Goal: Transaction & Acquisition: Subscribe to service/newsletter

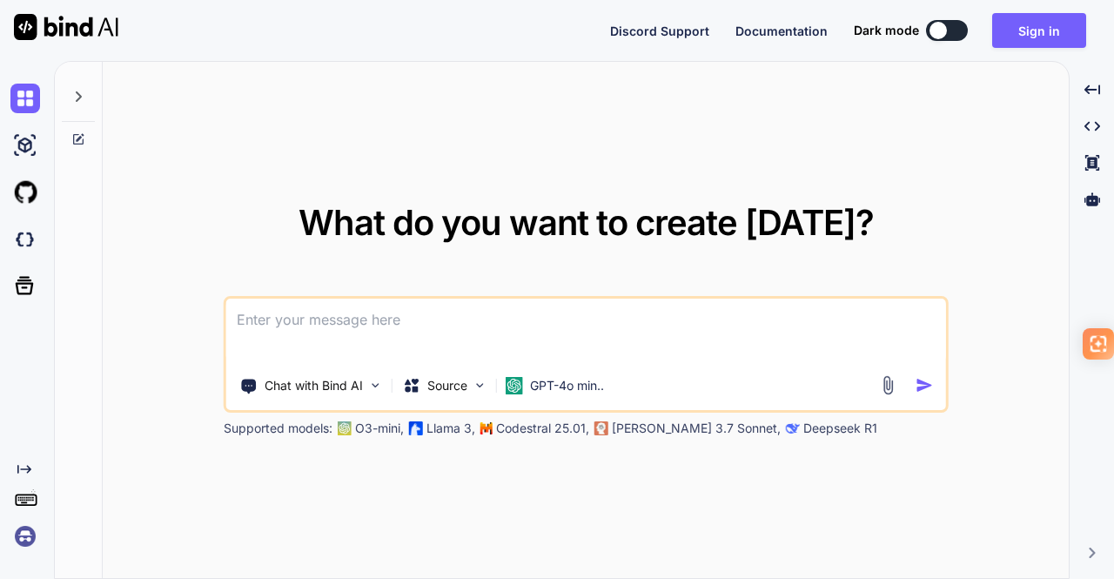
click at [30, 528] on img at bounding box center [25, 536] width 30 height 30
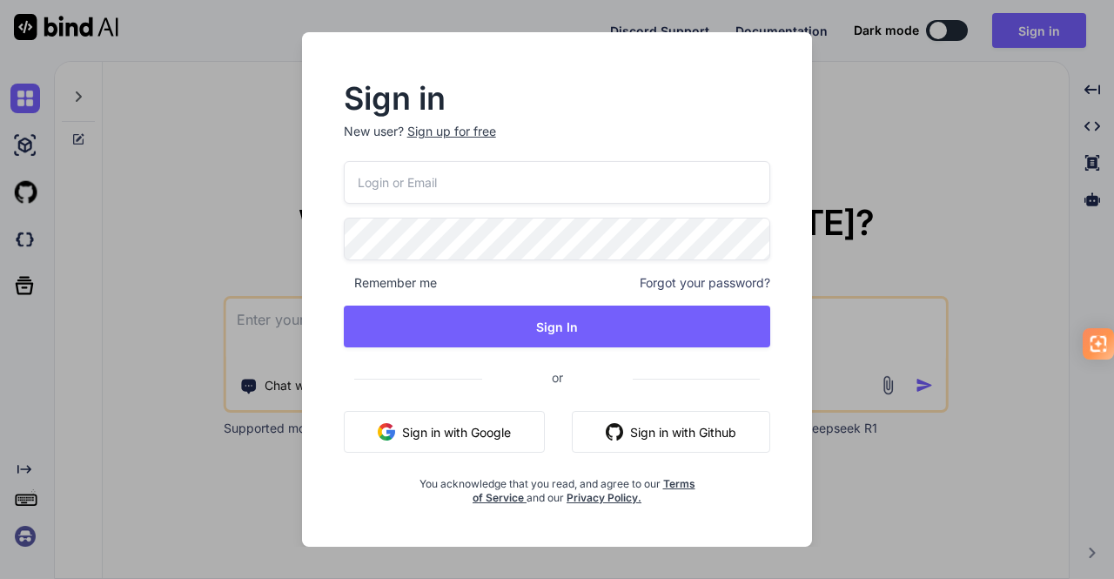
click at [875, 203] on div "Sign in New user? Sign up for free Remember me Forgot your password? Sign In or…" at bounding box center [557, 289] width 1114 height 579
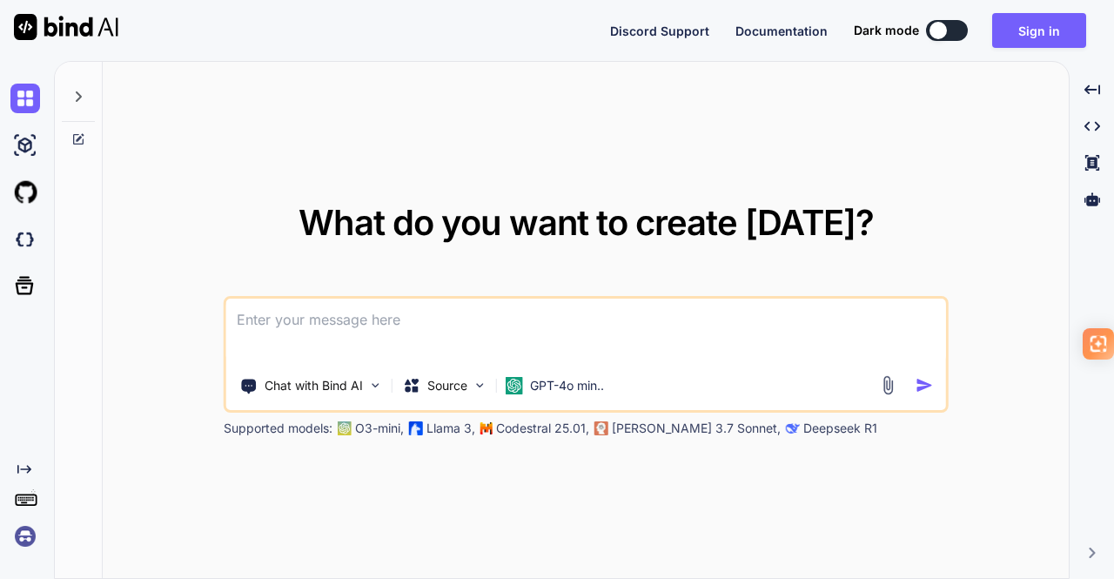
click at [435, 329] on textarea at bounding box center [586, 331] width 720 height 64
click at [380, 394] on div "Chat with Bind AI" at bounding box center [311, 385] width 157 height 35
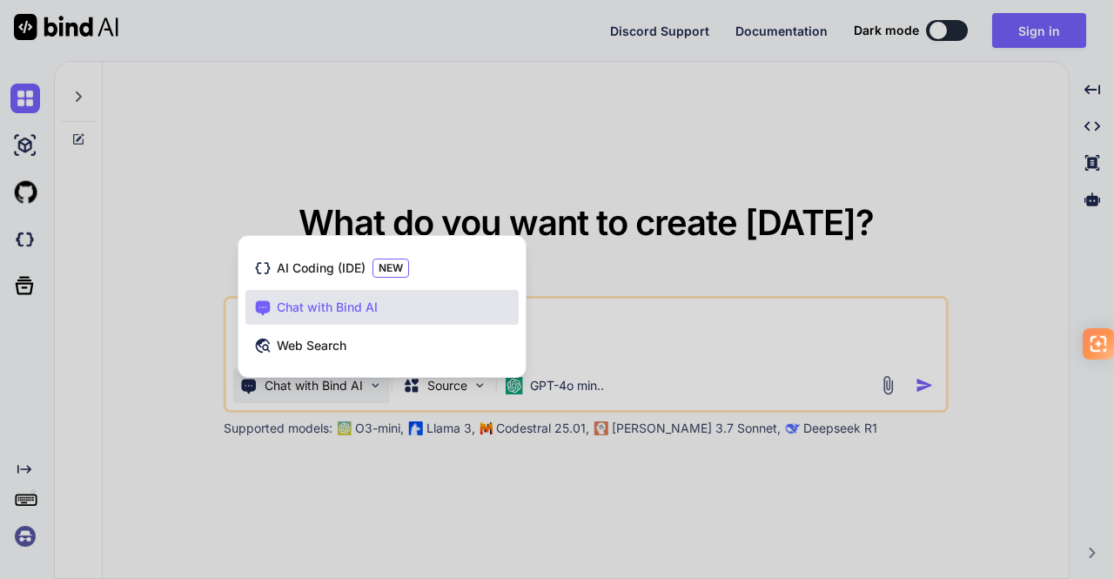
click at [637, 294] on div at bounding box center [557, 289] width 1114 height 579
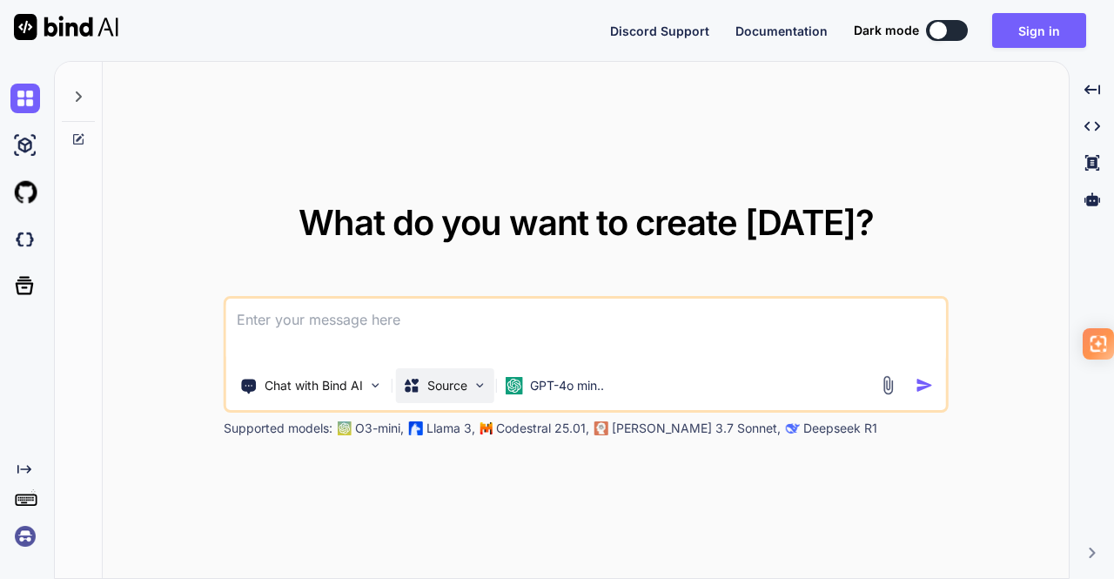
click at [454, 391] on p "Source" at bounding box center [447, 385] width 40 height 17
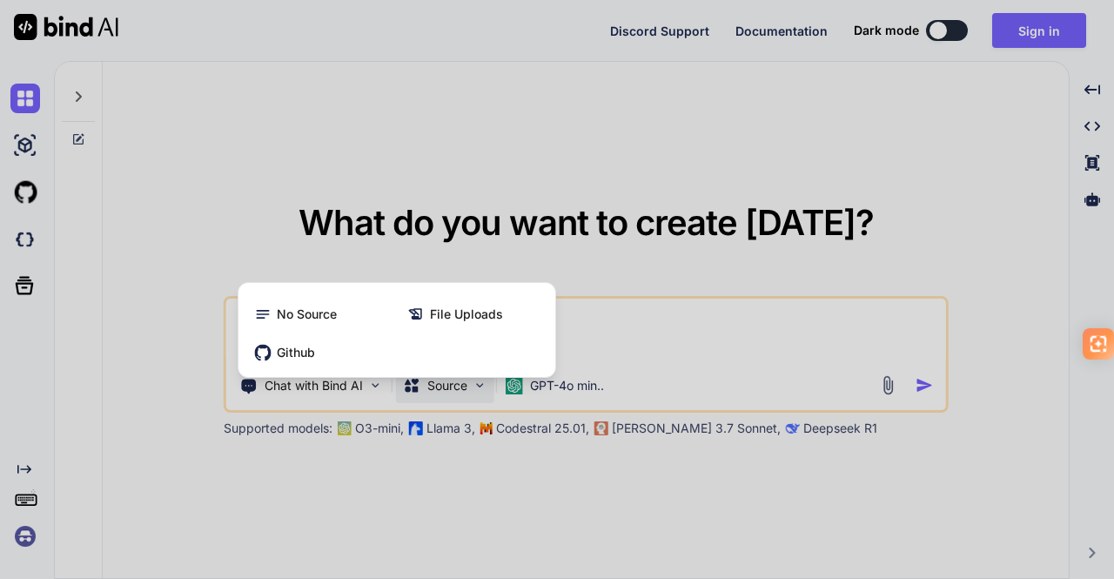
click at [661, 314] on div at bounding box center [557, 289] width 1114 height 579
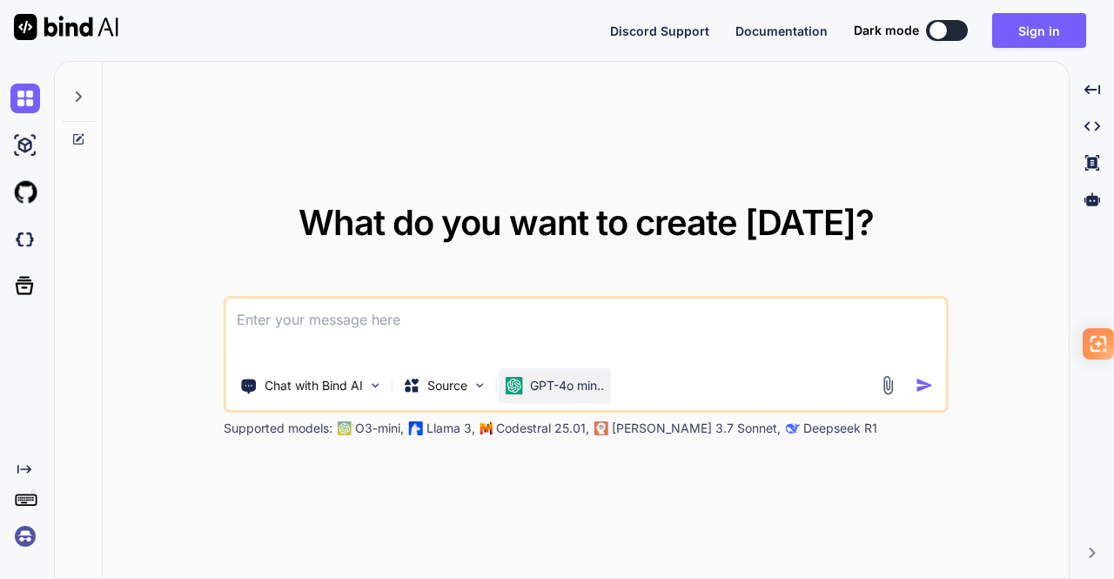
click at [576, 387] on p "GPT-4o min.." at bounding box center [567, 385] width 74 height 17
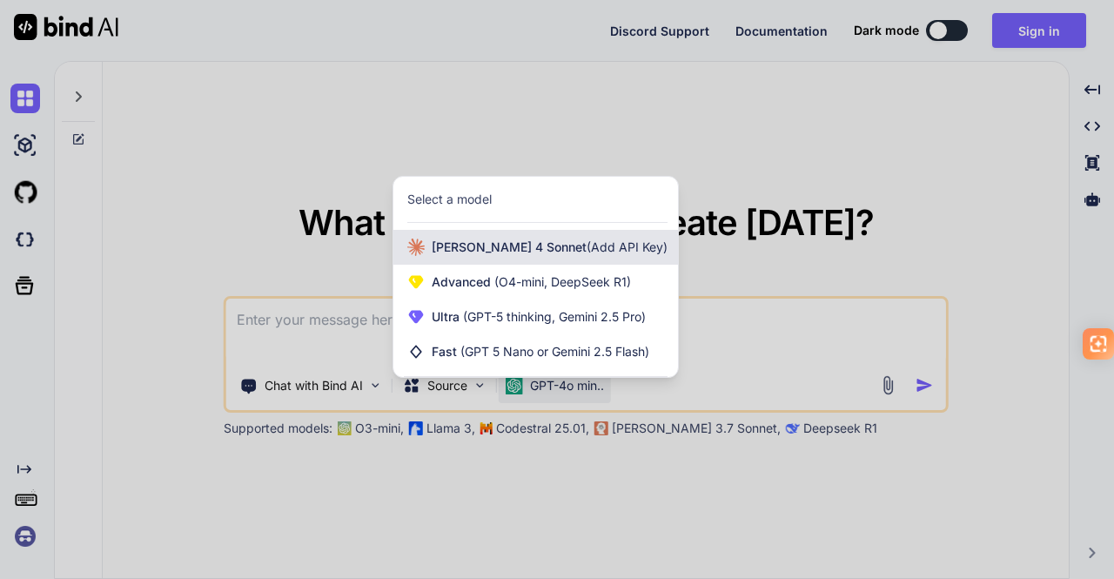
click at [587, 248] on span "(Add API Key)" at bounding box center [627, 246] width 81 height 15
type textarea "x"
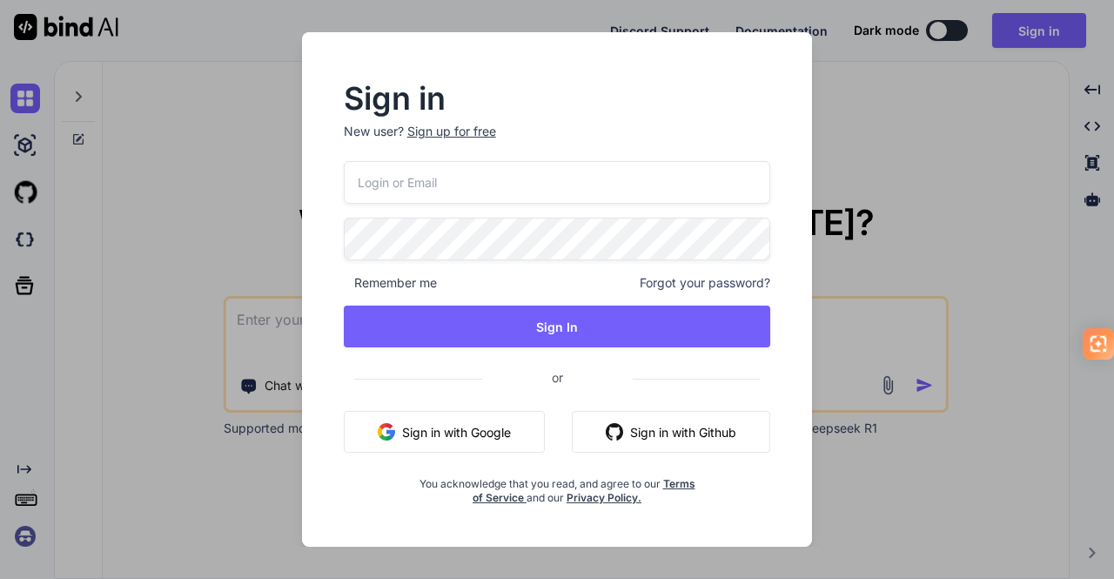
click at [452, 446] on button "Sign in with Google" at bounding box center [444, 432] width 201 height 42
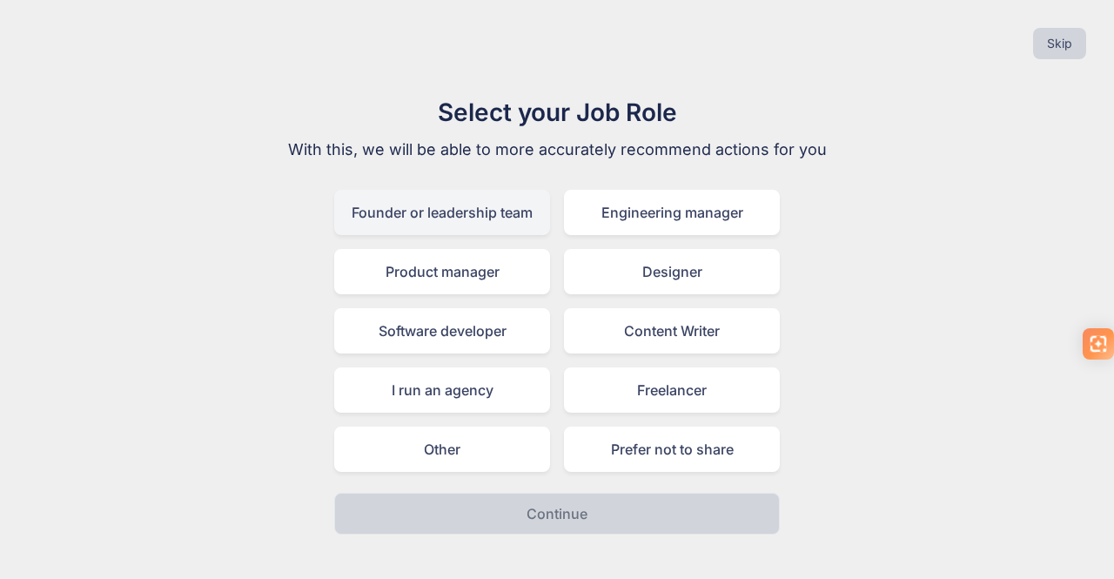
click at [502, 223] on div "Founder or leadership team" at bounding box center [442, 212] width 216 height 45
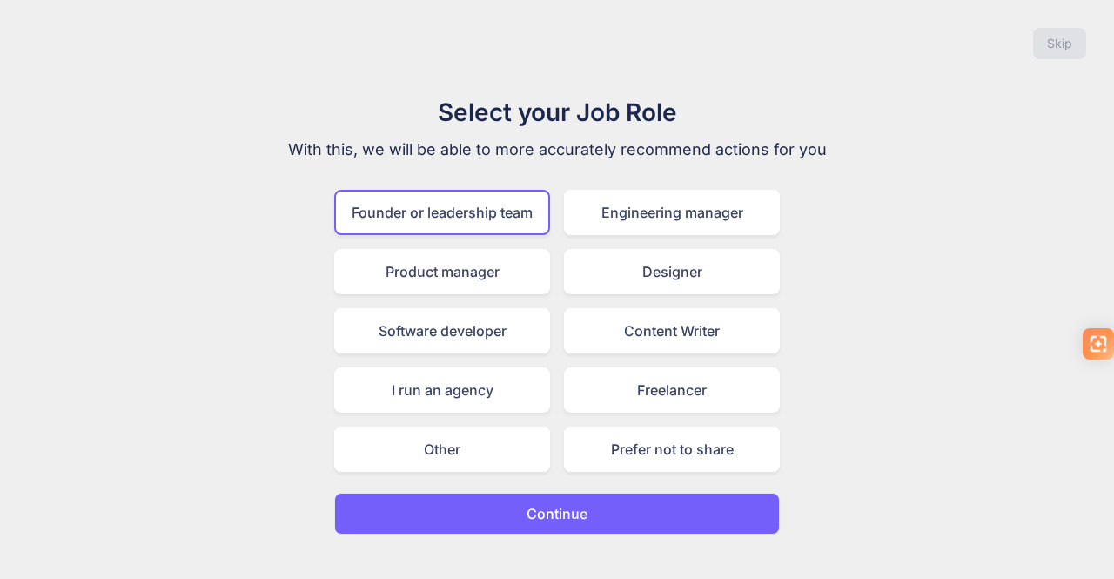
click at [481, 516] on button "Continue" at bounding box center [557, 514] width 446 height 42
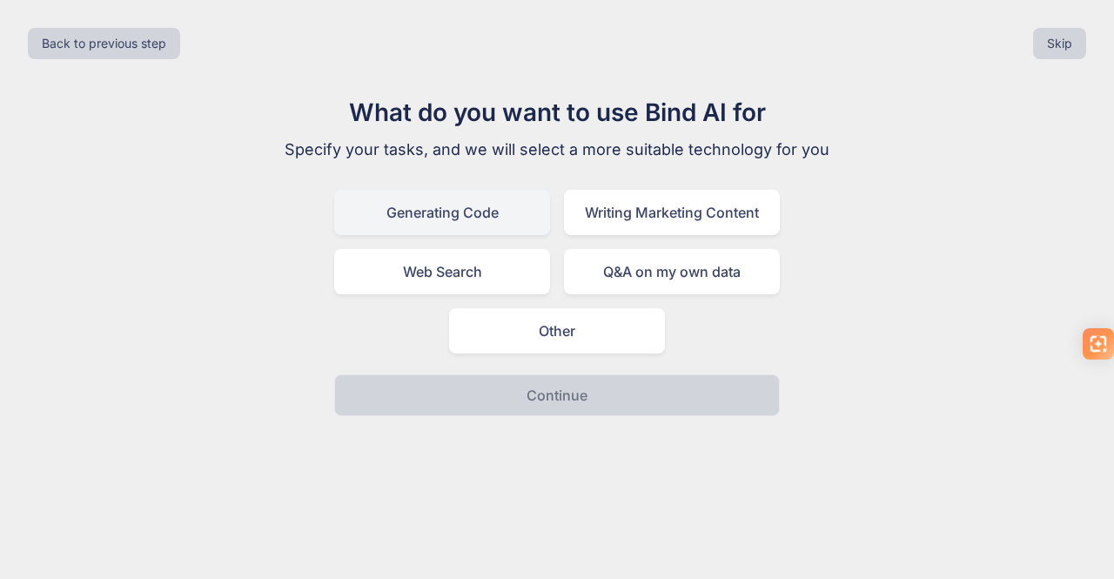
click at [481, 223] on div "Generating Code" at bounding box center [442, 212] width 216 height 45
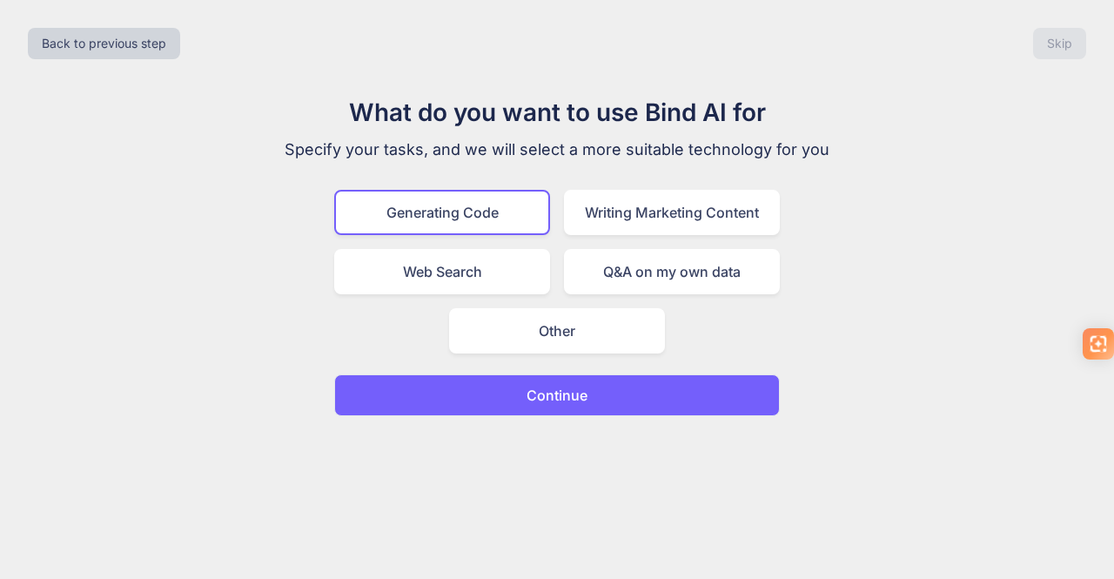
click at [507, 397] on button "Continue" at bounding box center [557, 395] width 446 height 42
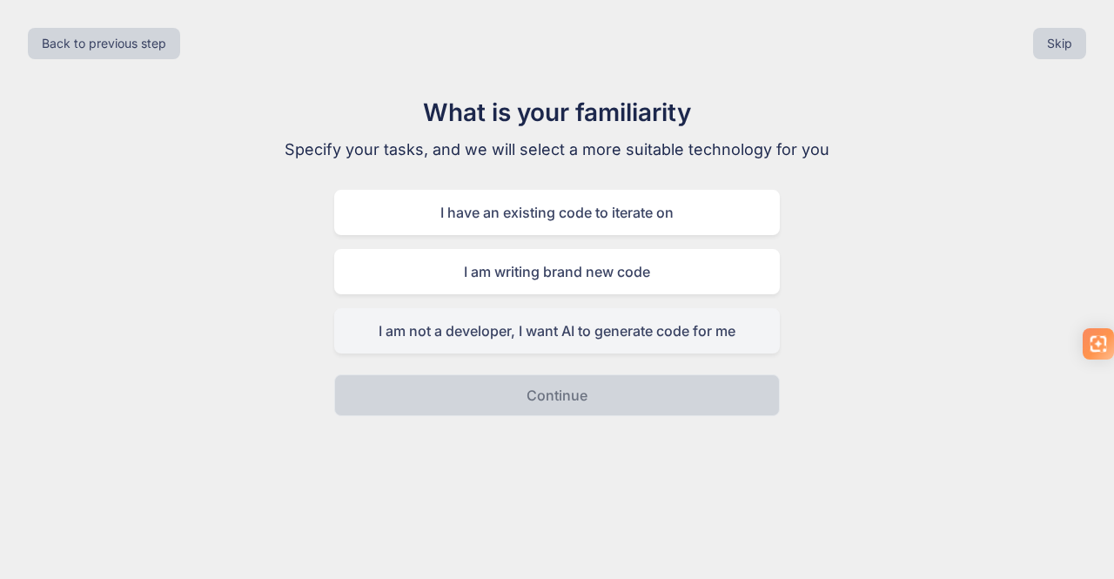
click at [497, 336] on div "I am not a developer, I want AI to generate code for me" at bounding box center [557, 330] width 446 height 45
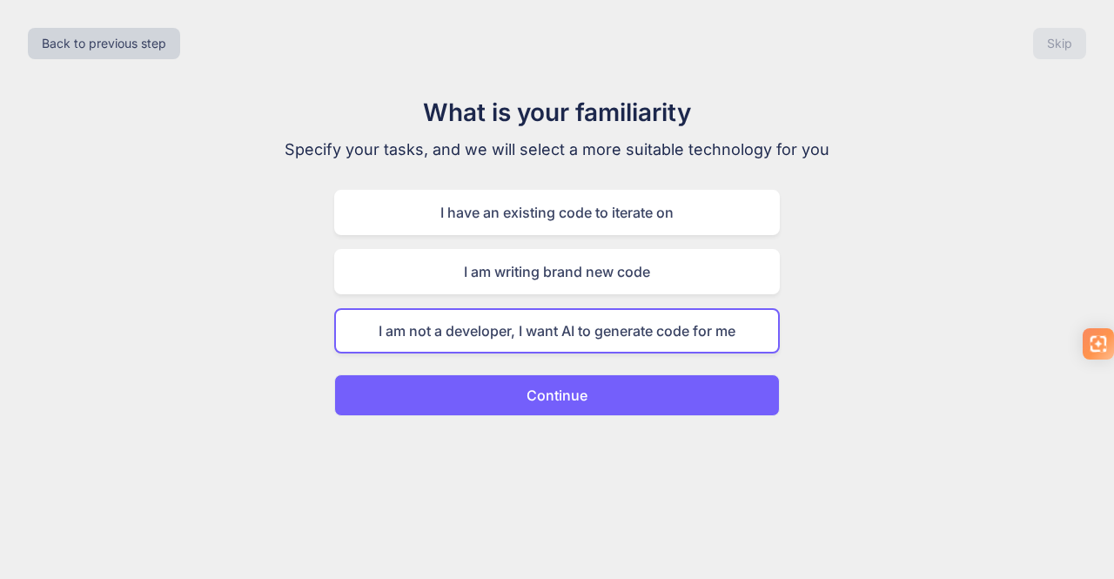
click at [499, 394] on button "Continue" at bounding box center [557, 395] width 446 height 42
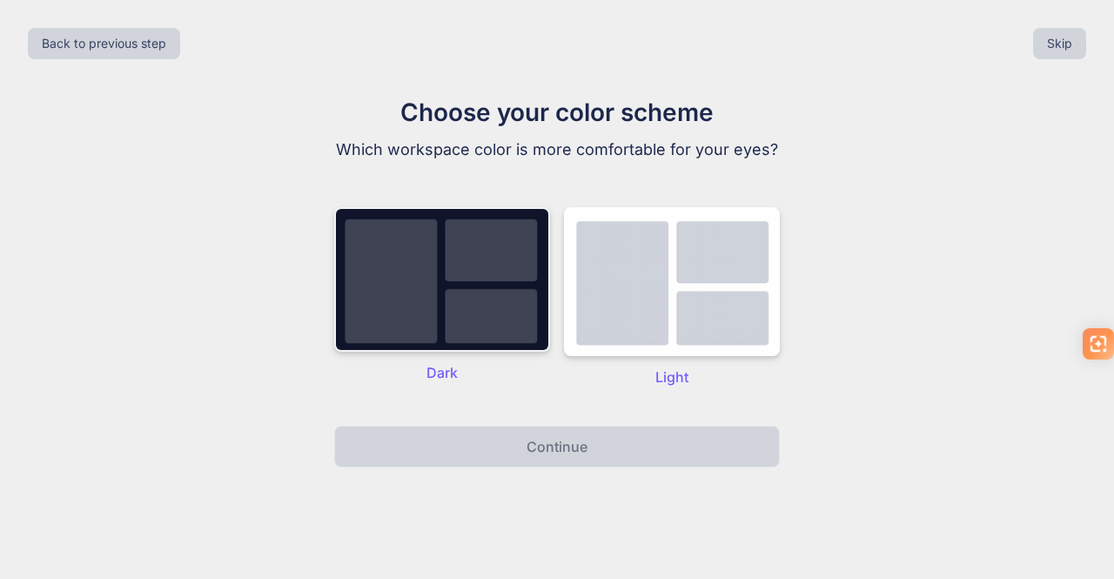
click at [488, 299] on img at bounding box center [442, 279] width 216 height 145
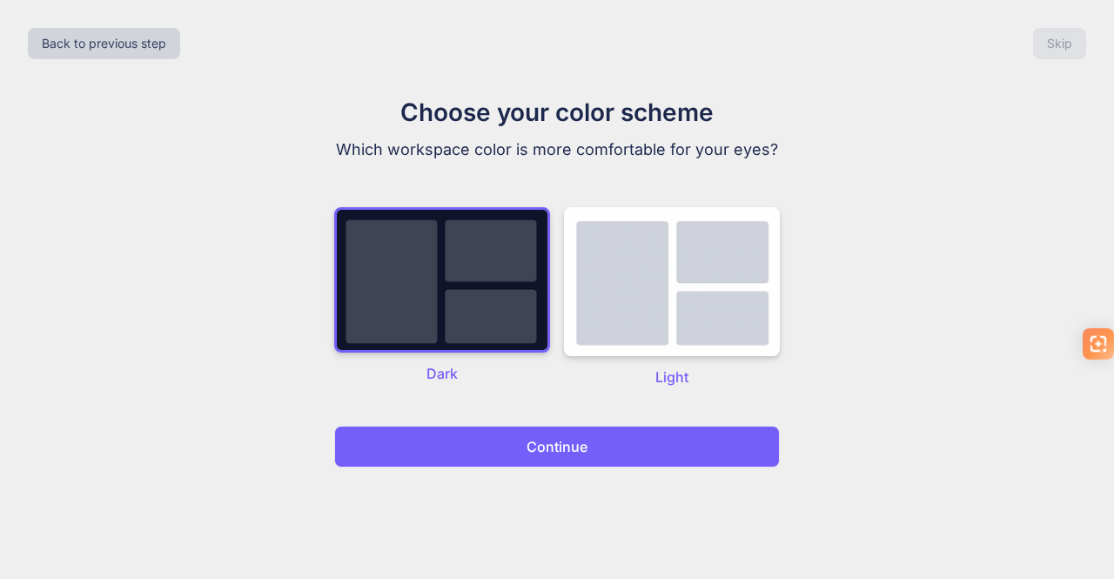
click at [508, 443] on button "Continue" at bounding box center [557, 447] width 446 height 42
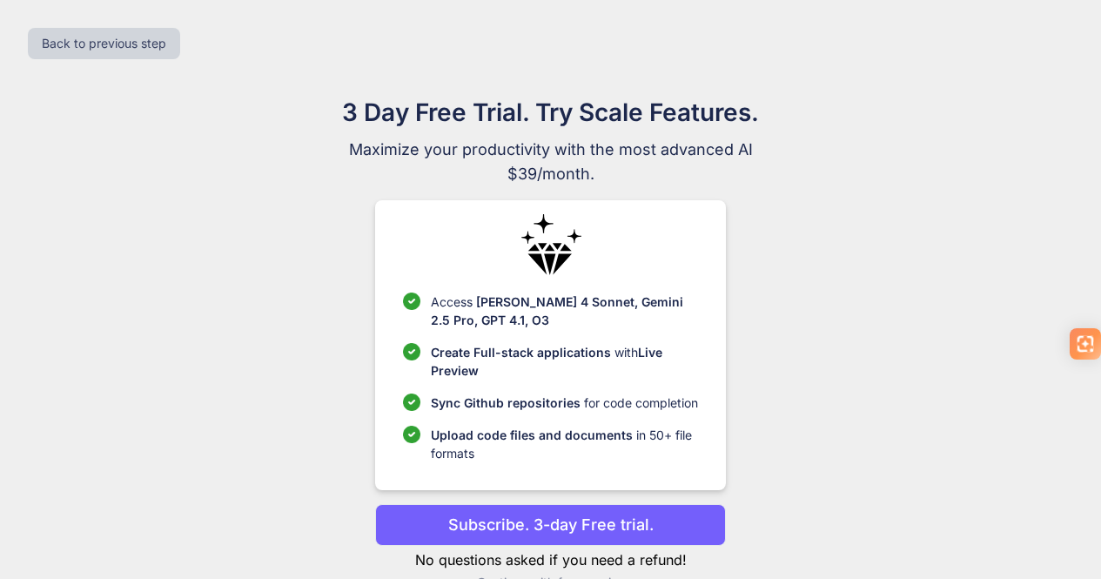
scroll to position [39, 0]
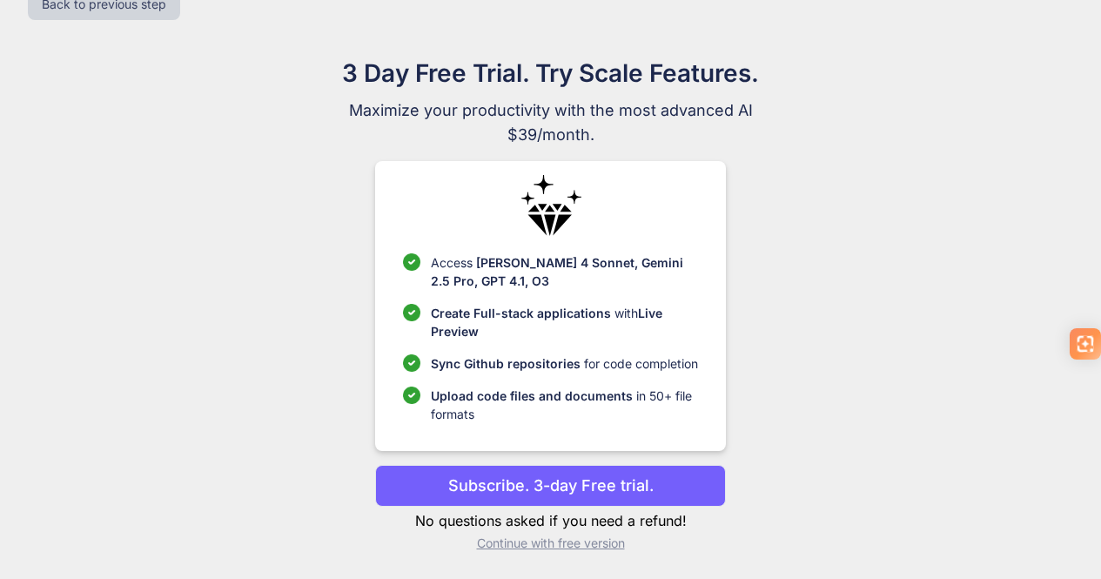
click at [520, 539] on p "Continue with free version" at bounding box center [550, 543] width 351 height 17
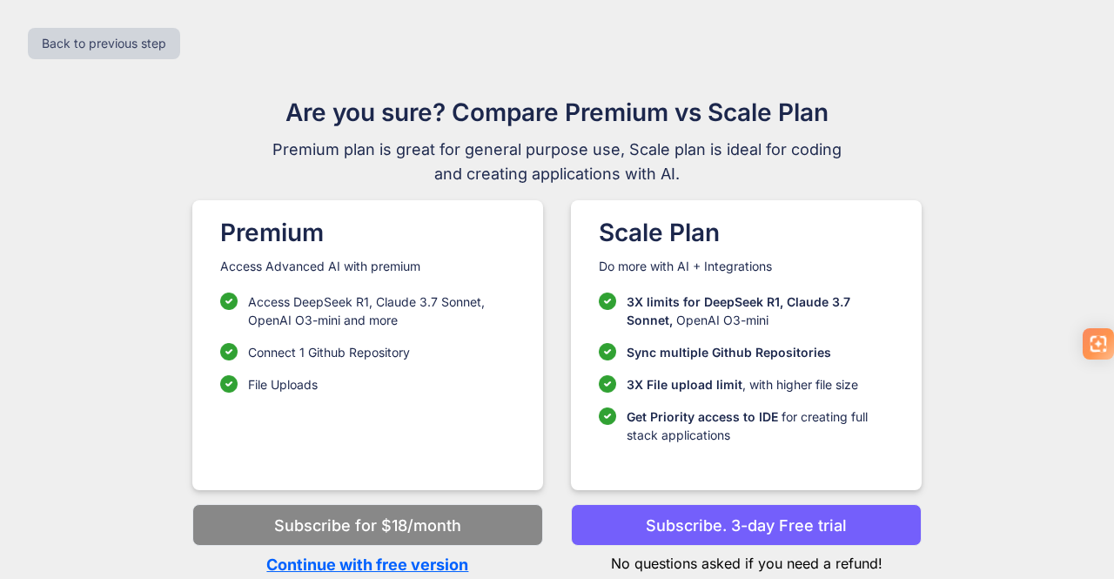
click at [441, 562] on p "Continue with free version" at bounding box center [367, 565] width 351 height 24
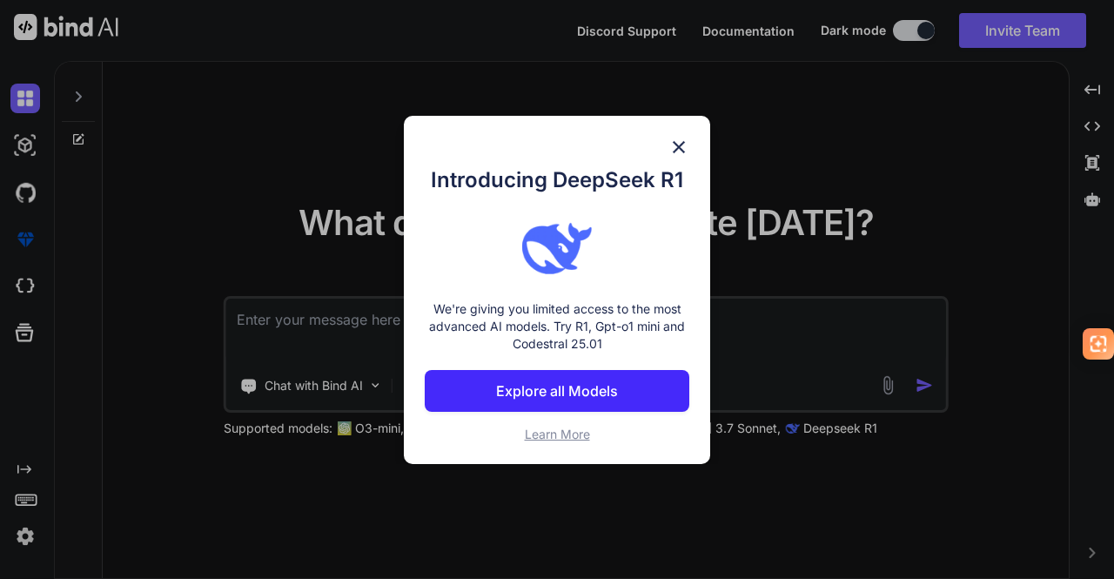
click at [685, 138] on img at bounding box center [679, 147] width 21 height 21
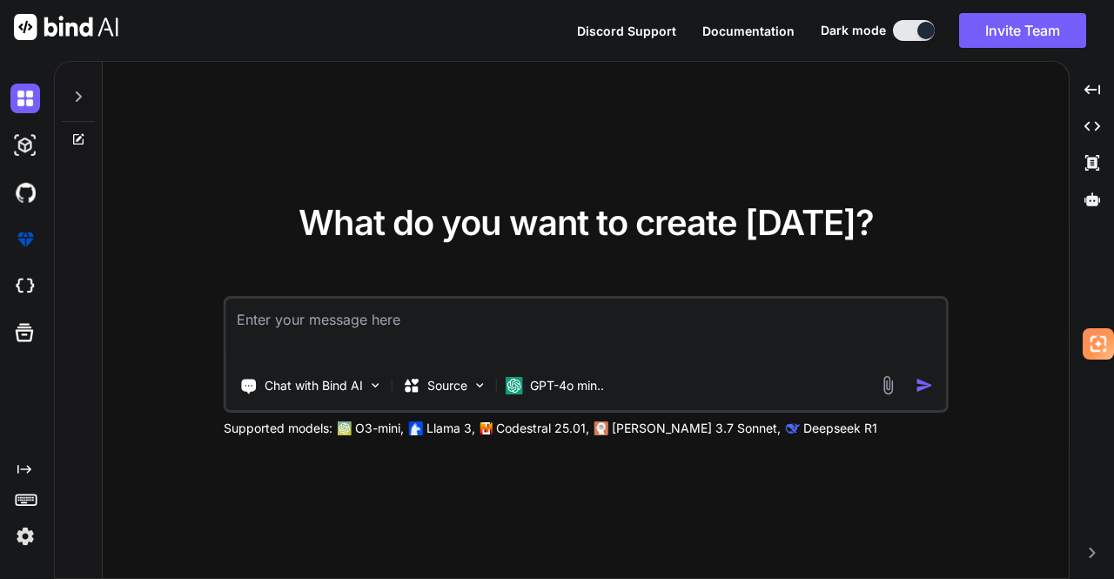
click at [27, 537] on img at bounding box center [25, 536] width 30 height 30
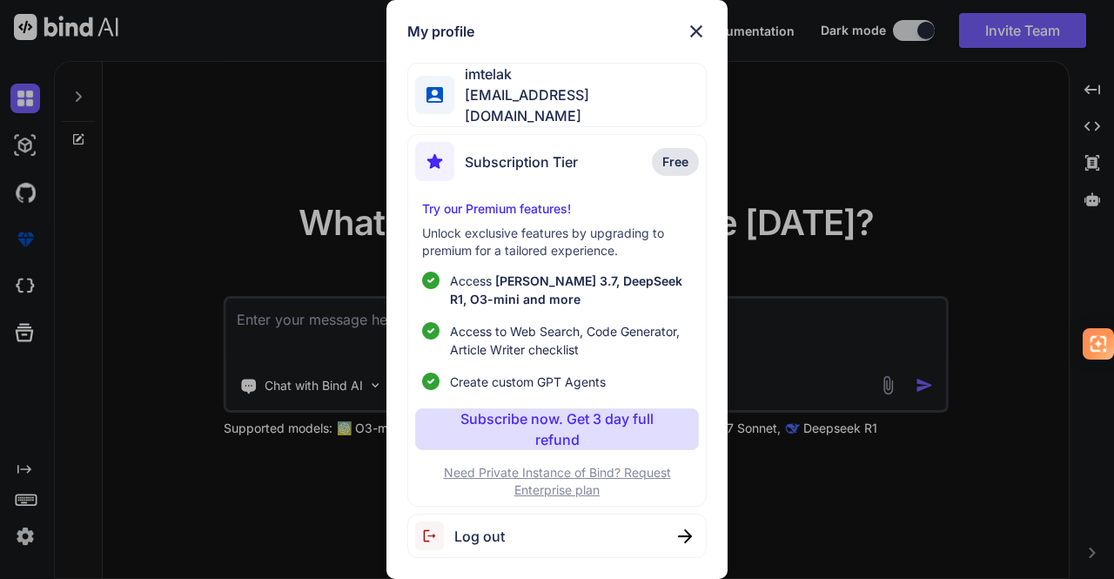
click at [703, 28] on img at bounding box center [696, 31] width 21 height 21
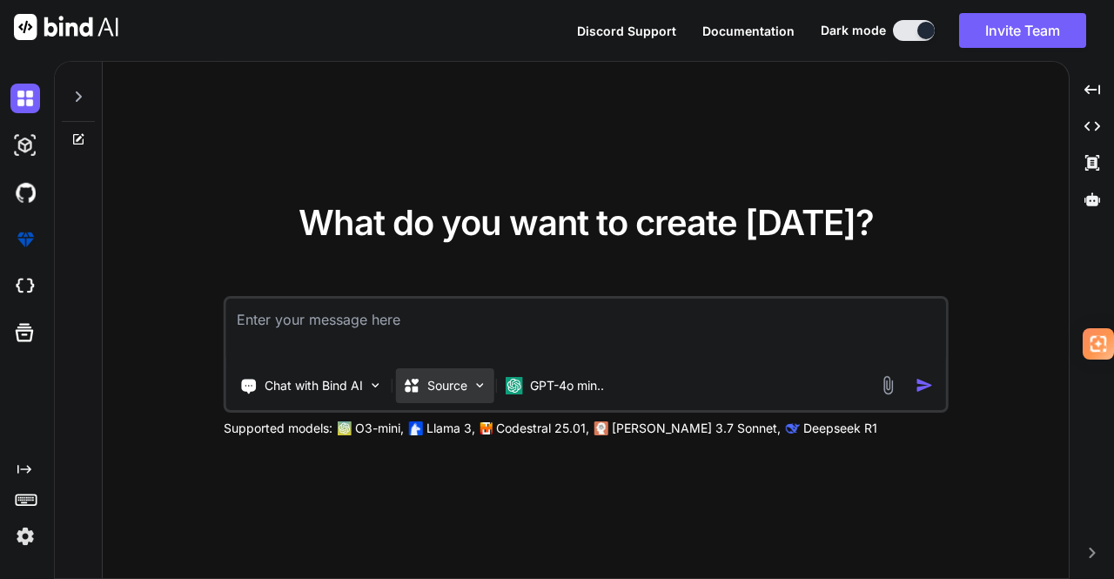
click at [474, 393] on div "Source" at bounding box center [445, 385] width 98 height 35
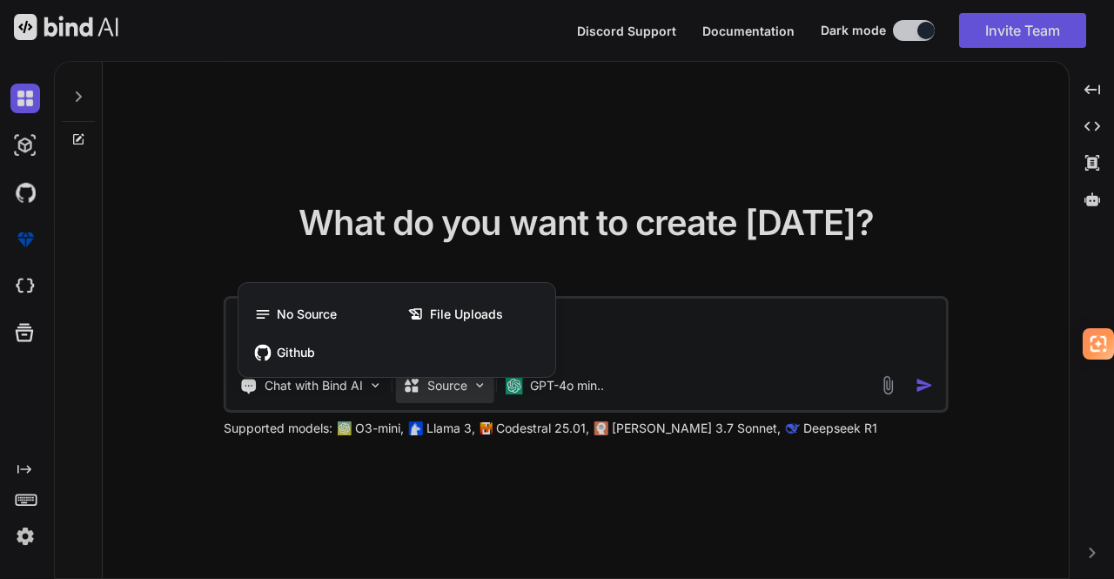
click at [893, 196] on div at bounding box center [557, 289] width 1114 height 579
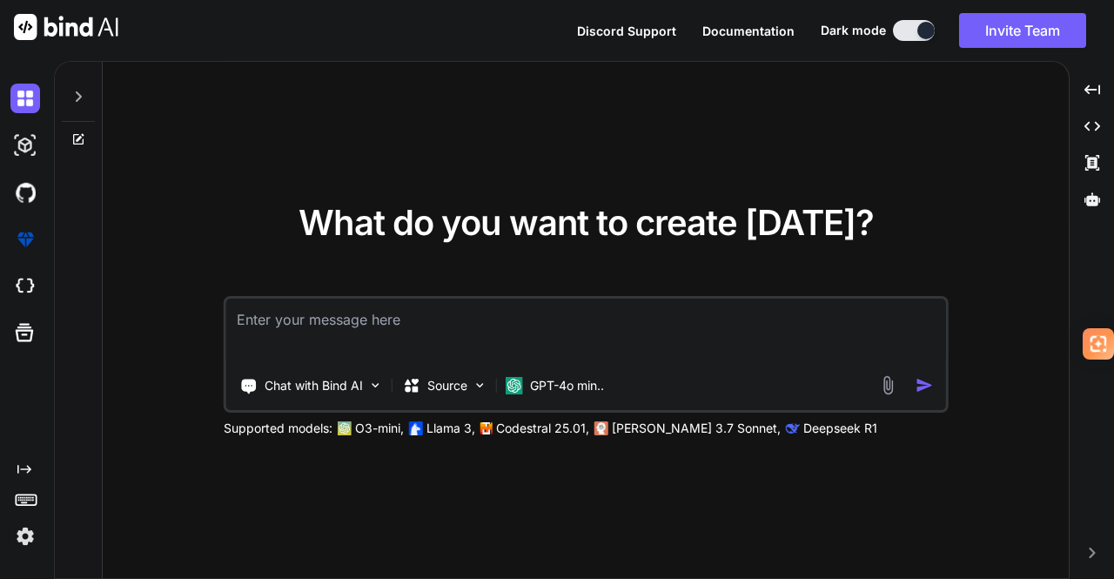
click at [897, 30] on button at bounding box center [914, 30] width 42 height 21
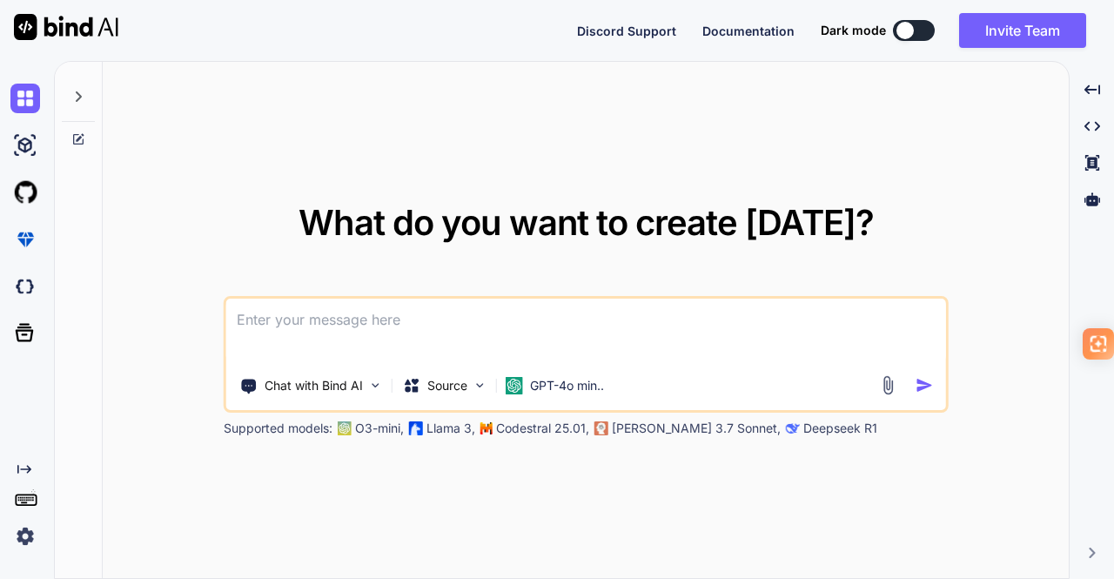
click at [926, 28] on button at bounding box center [914, 30] width 42 height 21
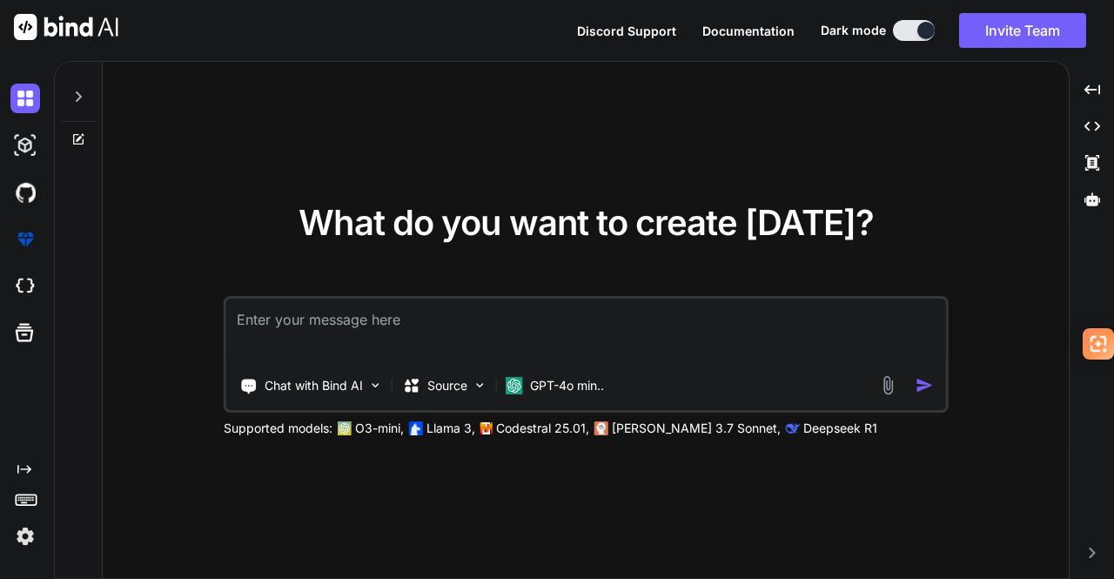
click at [23, 471] on icon "Created with Pixso." at bounding box center [24, 469] width 14 height 14
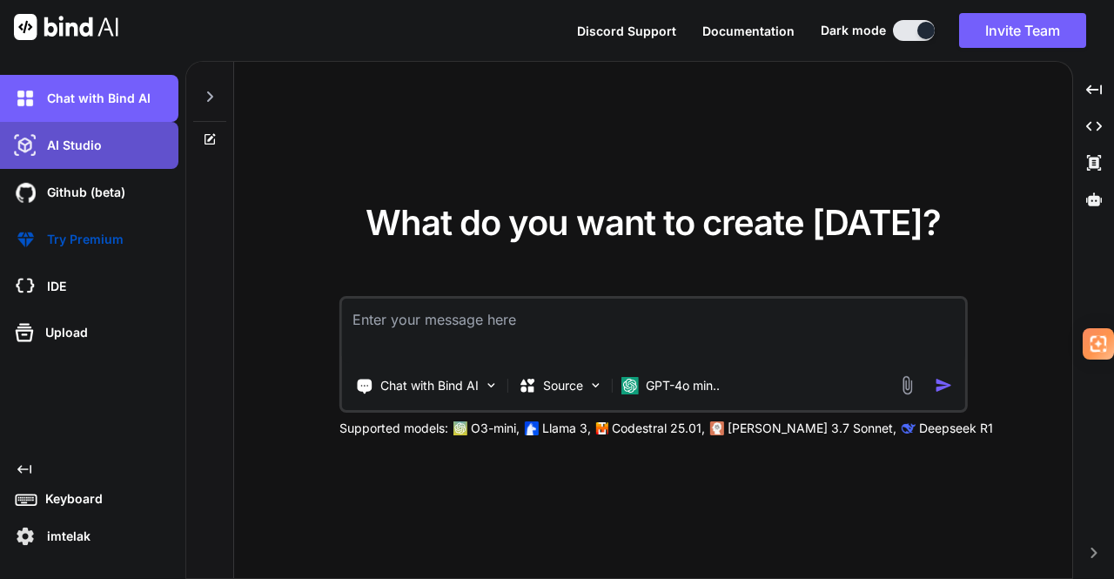
click at [91, 148] on p "AI Studio" at bounding box center [71, 145] width 62 height 17
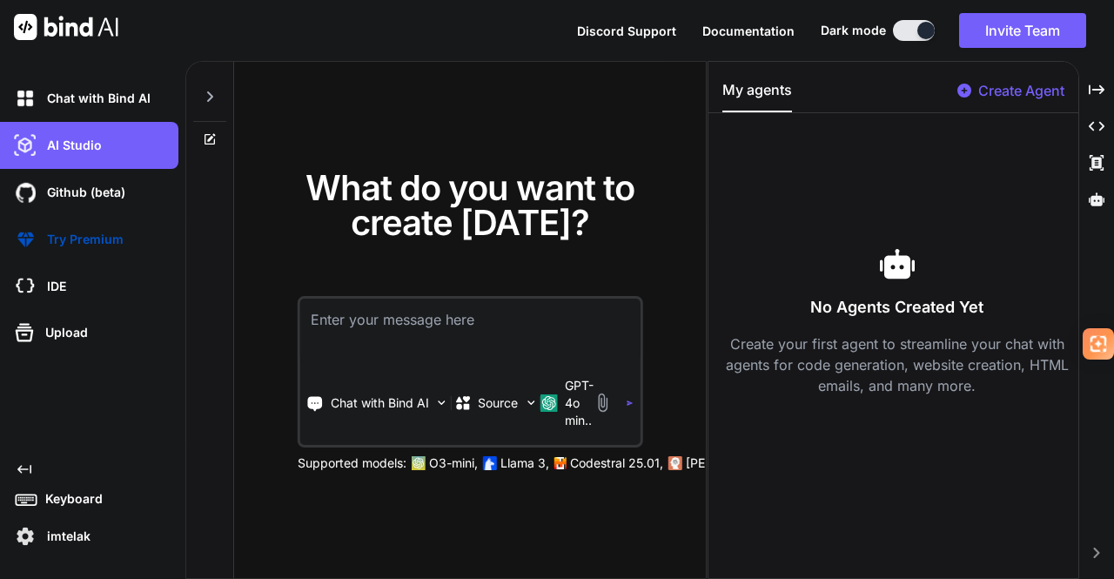
click at [213, 94] on icon at bounding box center [210, 97] width 14 height 14
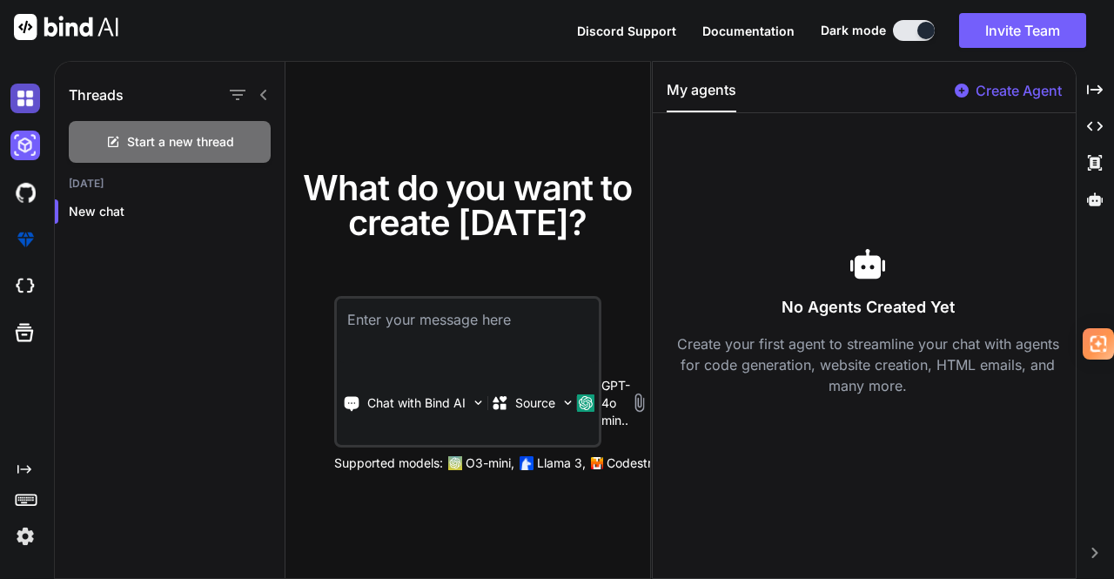
click at [24, 108] on img at bounding box center [25, 99] width 30 height 30
click at [259, 97] on icon at bounding box center [264, 95] width 14 height 14
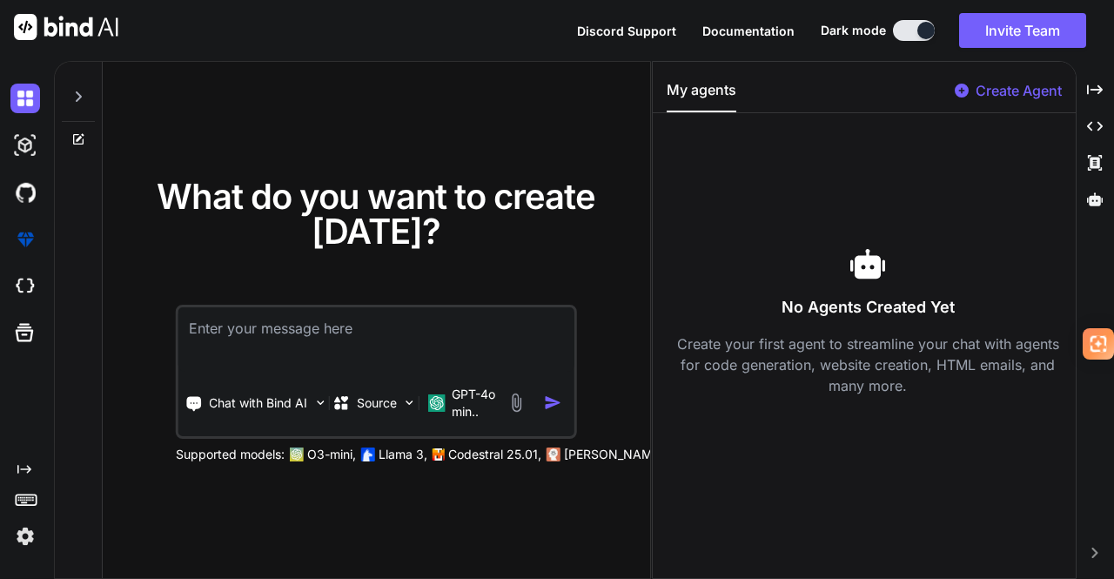
click at [298, 335] on textarea at bounding box center [376, 339] width 396 height 64
click at [1100, 131] on icon "Created with Pixso." at bounding box center [1095, 126] width 16 height 16
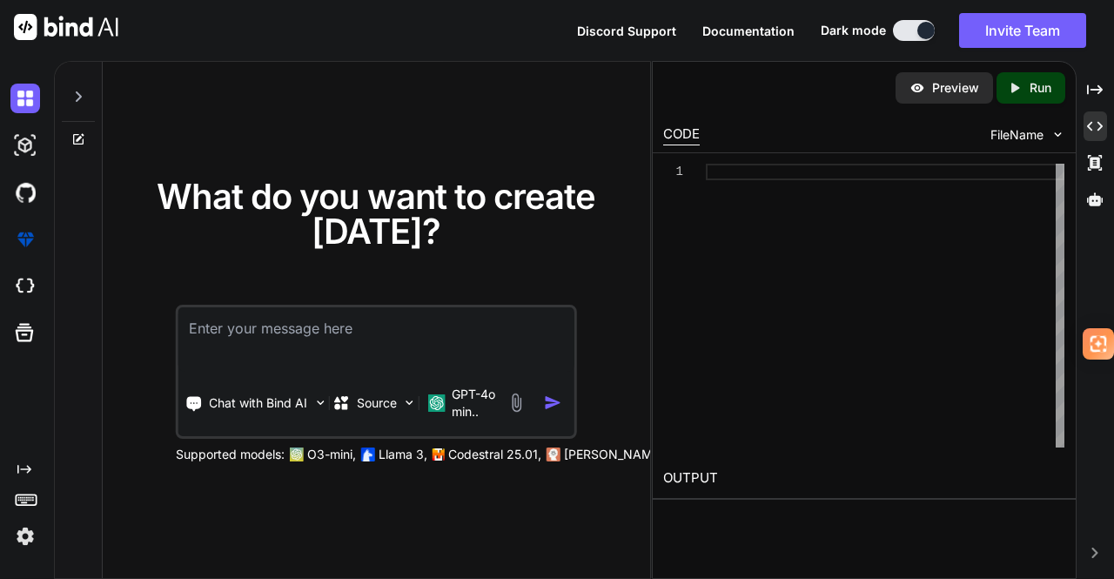
click at [31, 470] on div "Created with Pixso." at bounding box center [28, 469] width 37 height 14
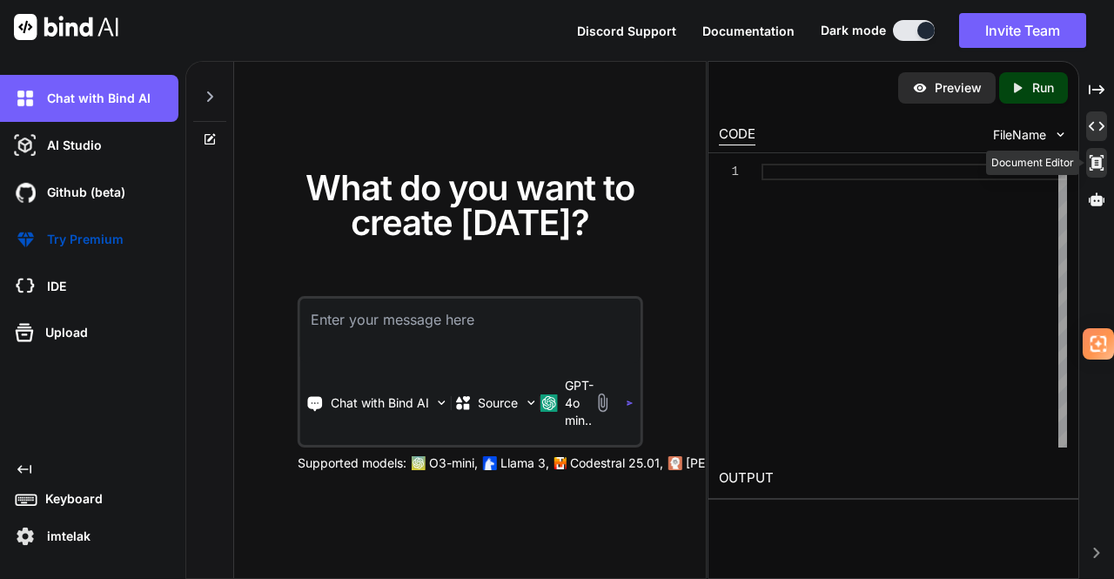
click at [1099, 160] on icon "Created with Pixso." at bounding box center [1097, 163] width 16 height 16
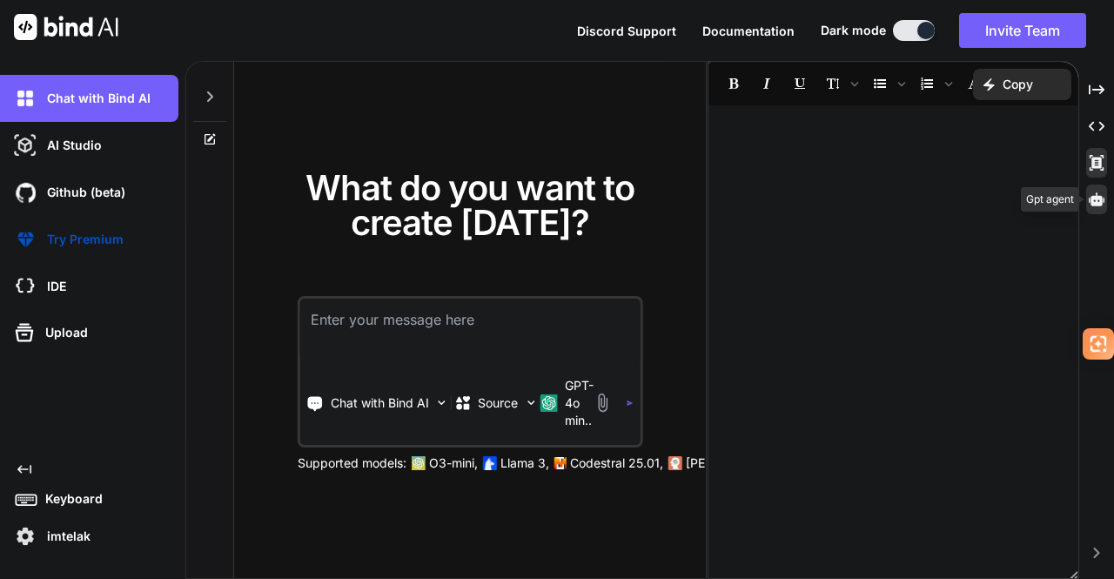
click at [1095, 197] on icon at bounding box center [1097, 198] width 16 height 13
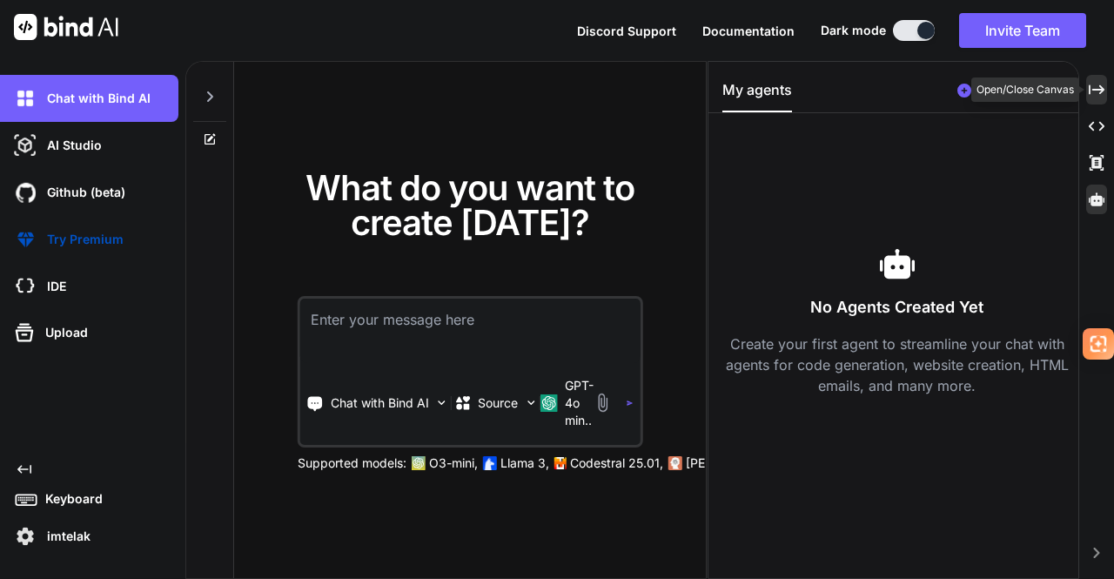
click at [1102, 86] on icon "Created with Pixso." at bounding box center [1097, 90] width 16 height 16
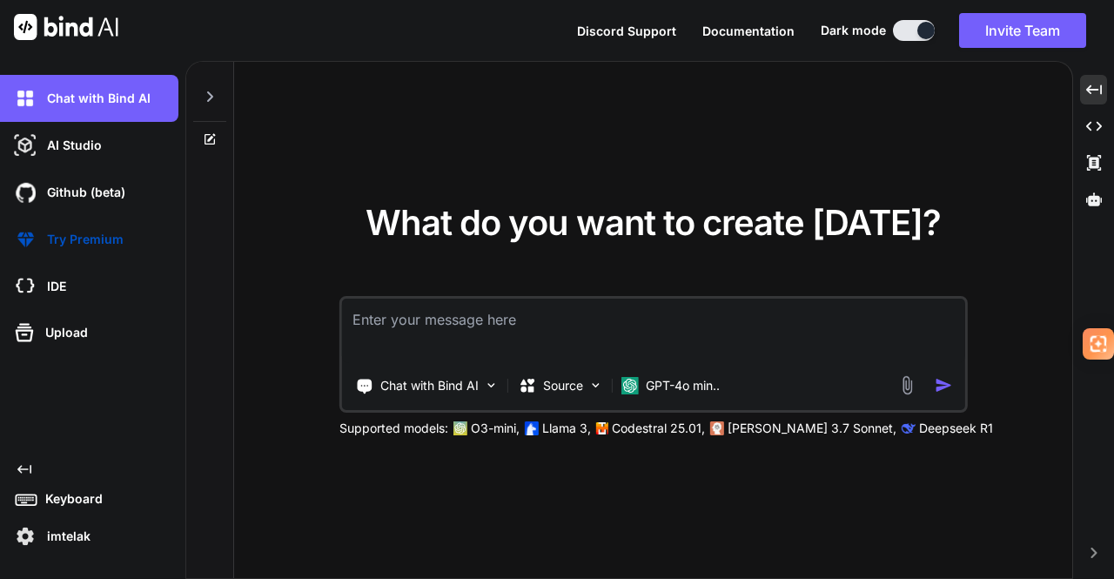
click at [28, 535] on img at bounding box center [25, 536] width 30 height 30
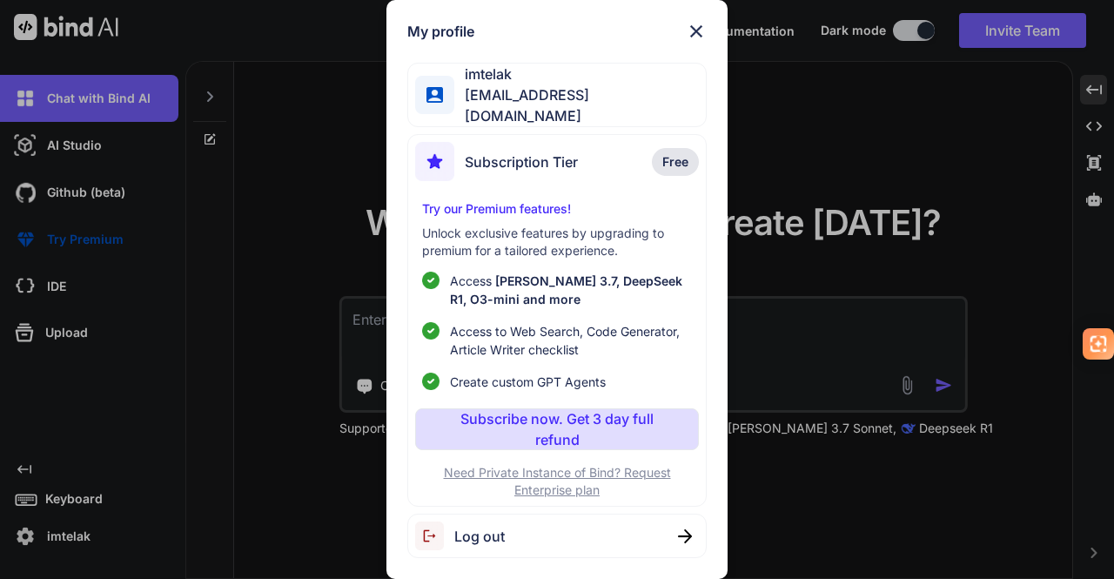
click at [574, 432] on p "Subscribe now. Get 3 day full refund" at bounding box center [556, 429] width 215 height 42
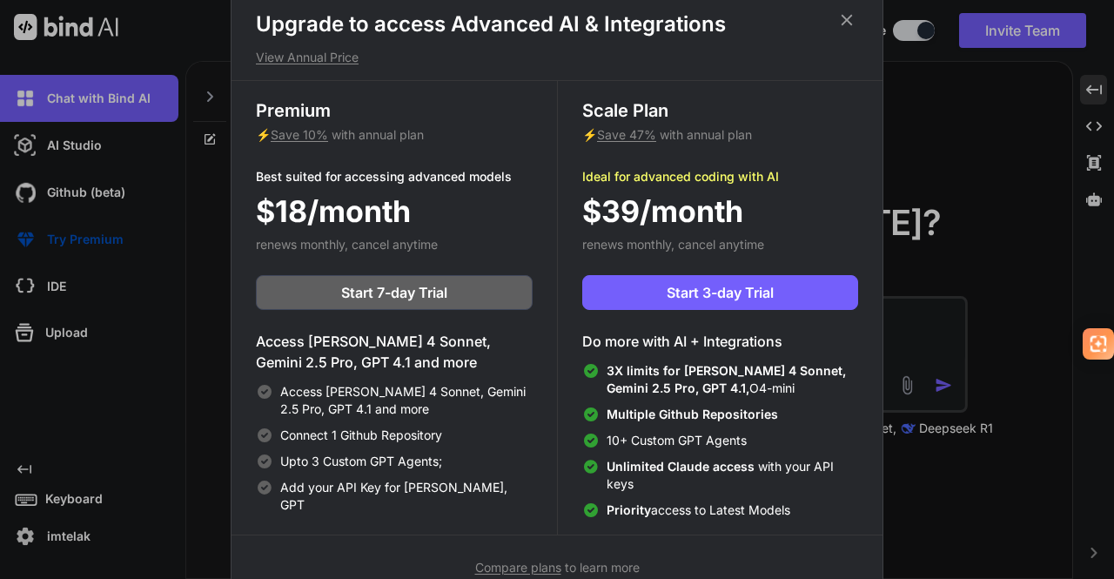
click at [486, 569] on span "Compare plans" at bounding box center [518, 567] width 86 height 15
click at [423, 286] on span "Start 7-day Trial" at bounding box center [394, 292] width 106 height 21
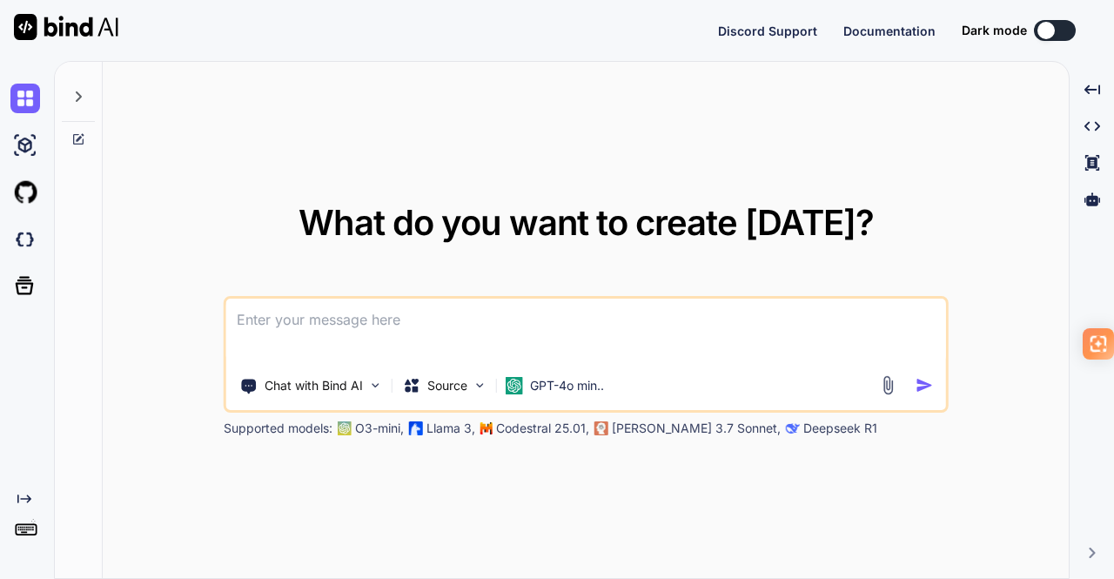
type textarea "x"
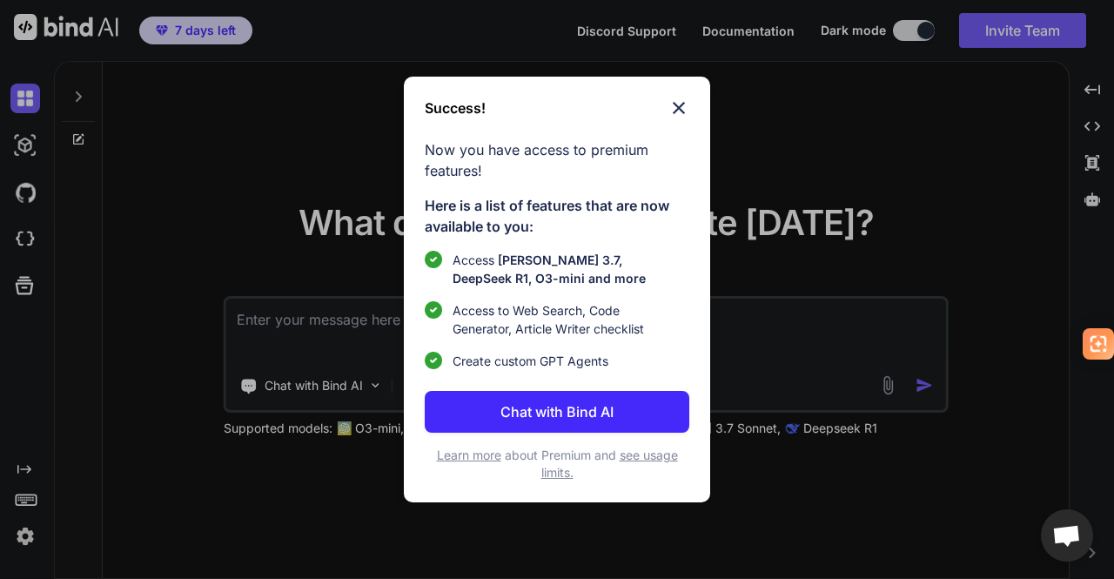
click at [684, 108] on img at bounding box center [679, 108] width 21 height 21
